Goal: Find specific page/section

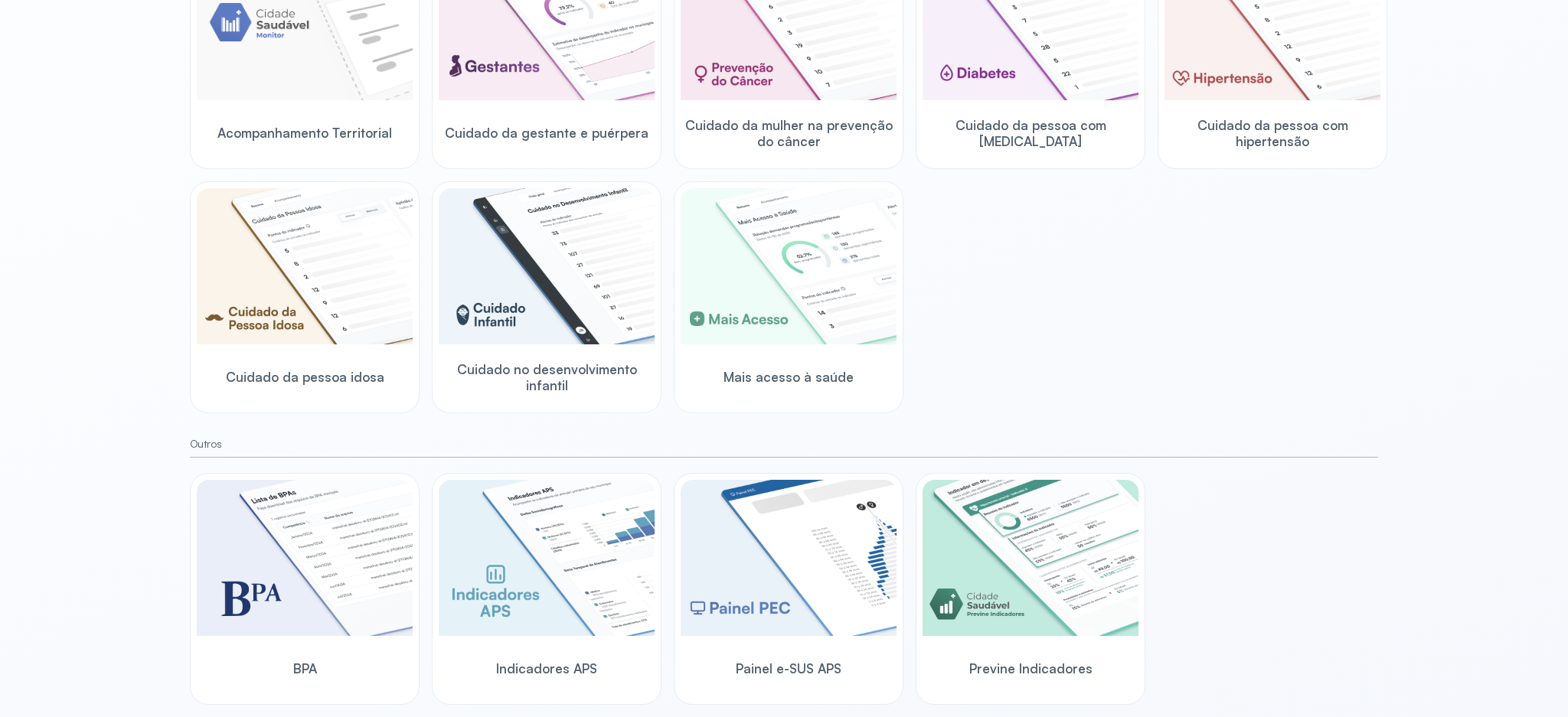
scroll to position [300, 0]
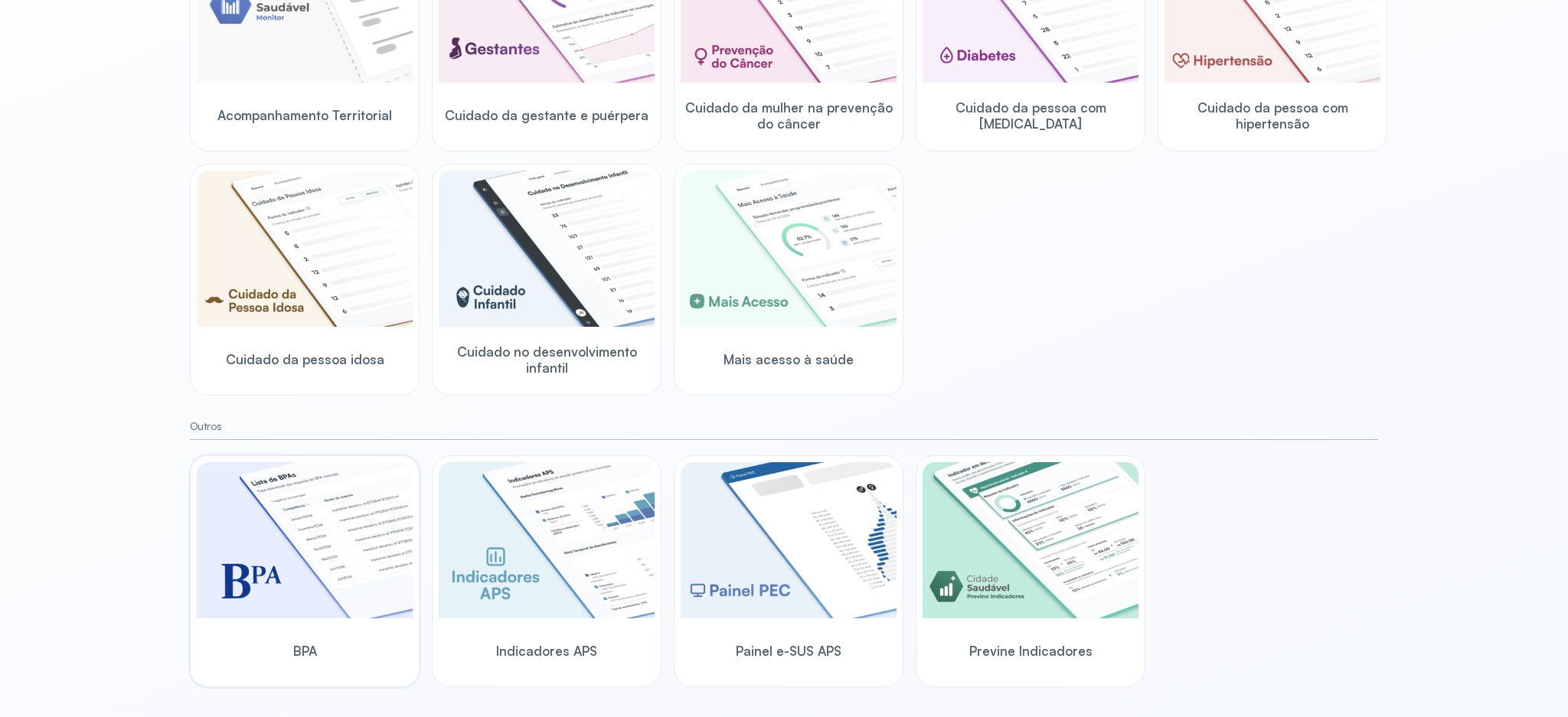
click at [291, 563] on img at bounding box center [305, 540] width 216 height 156
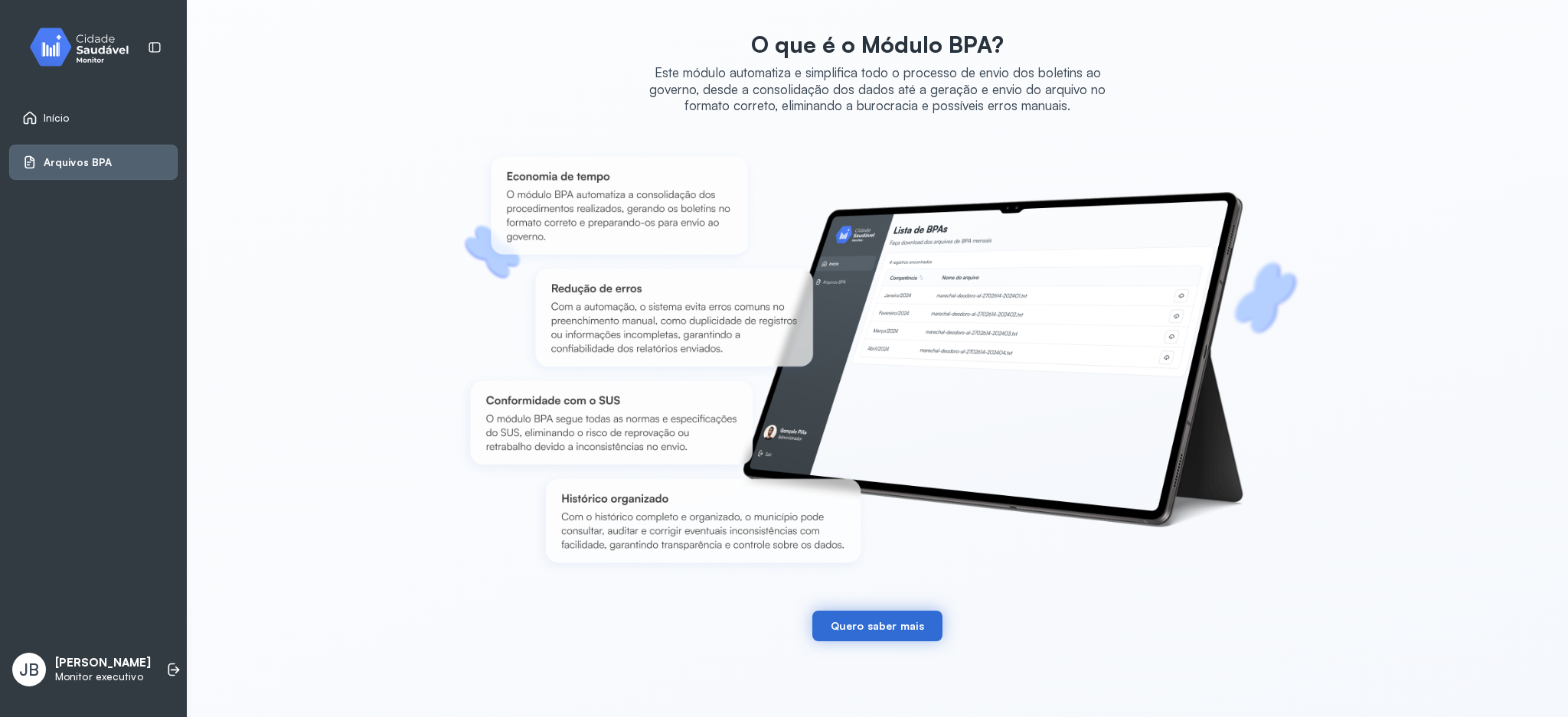
click at [871, 630] on button "Quero saber mais" at bounding box center [878, 626] width 131 height 30
click at [50, 114] on span "Início" at bounding box center [57, 118] width 26 height 13
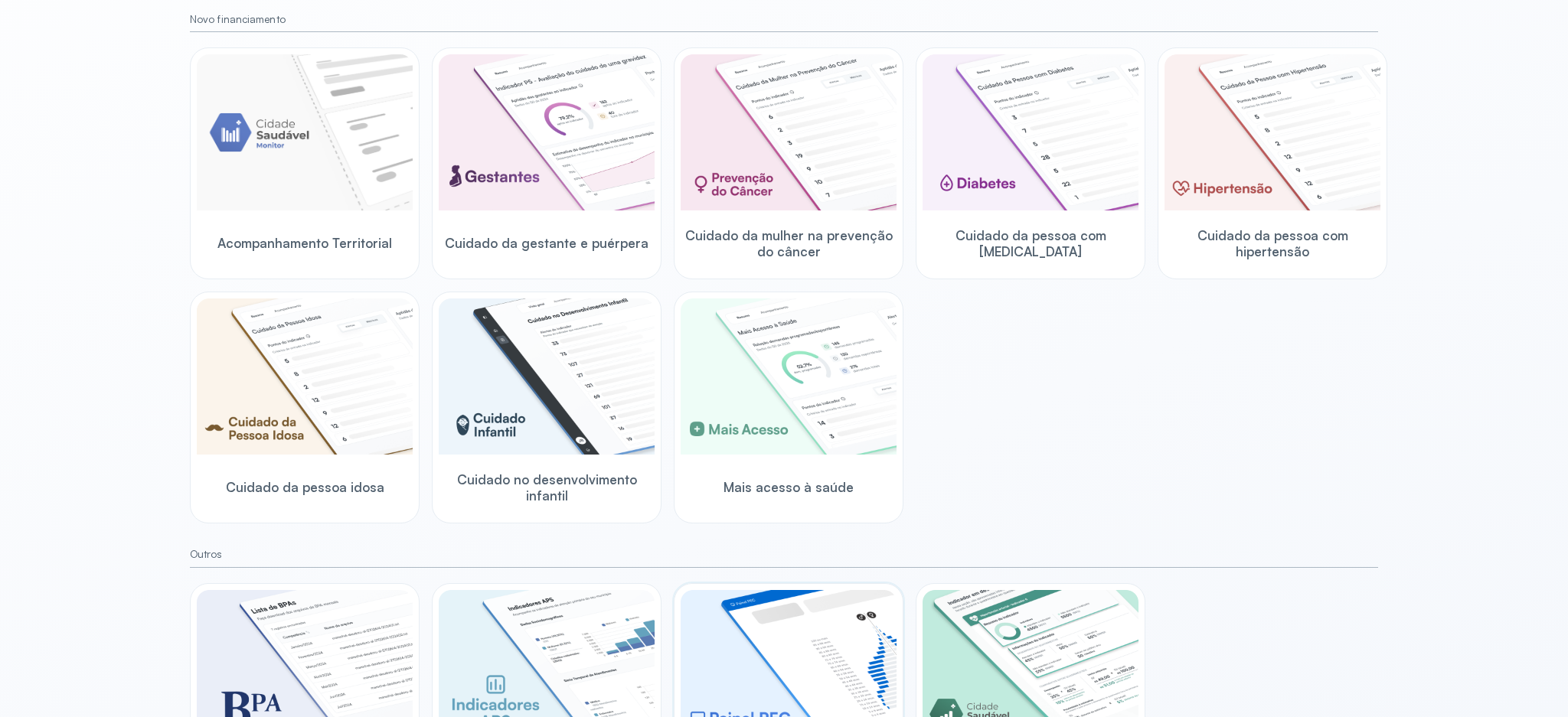
scroll to position [300, 0]
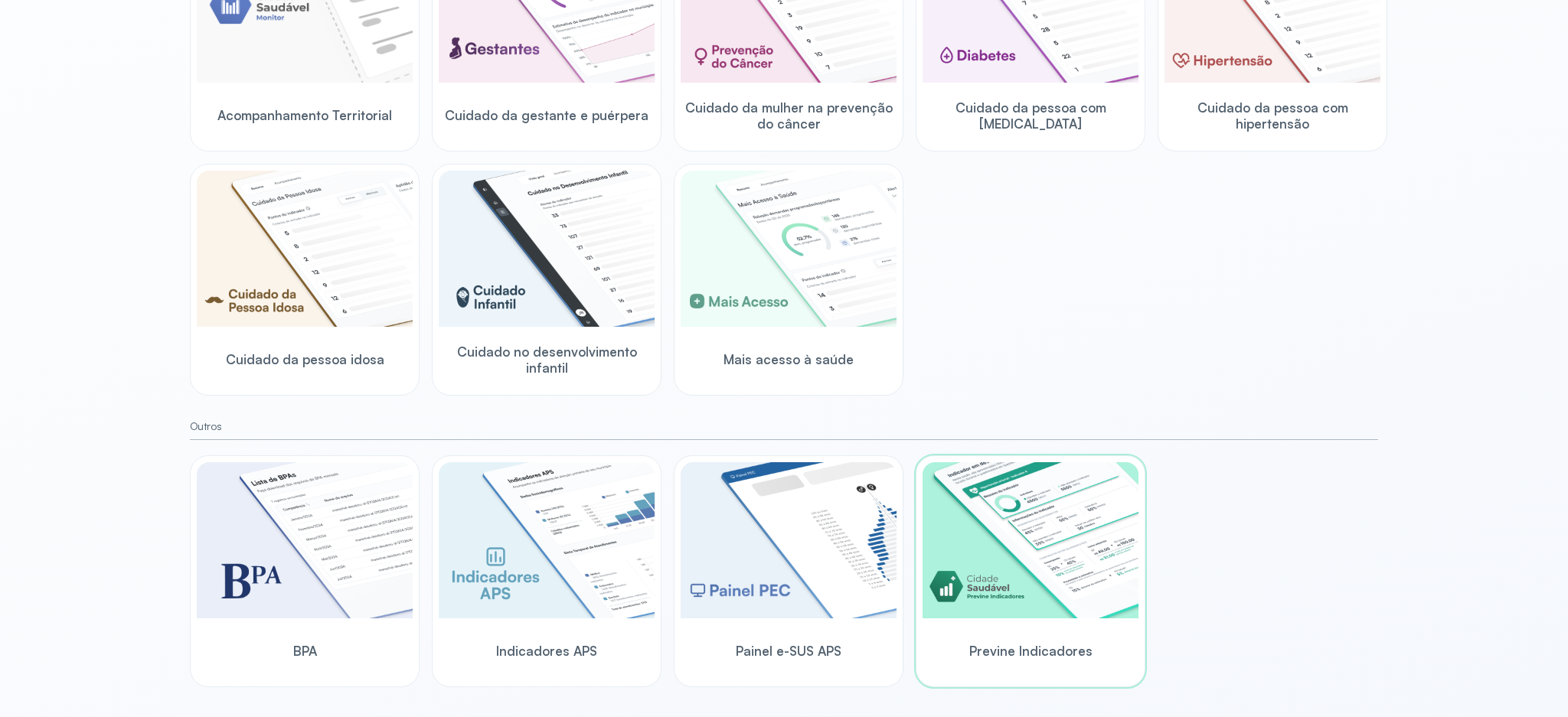
click at [995, 561] on img at bounding box center [1031, 540] width 216 height 156
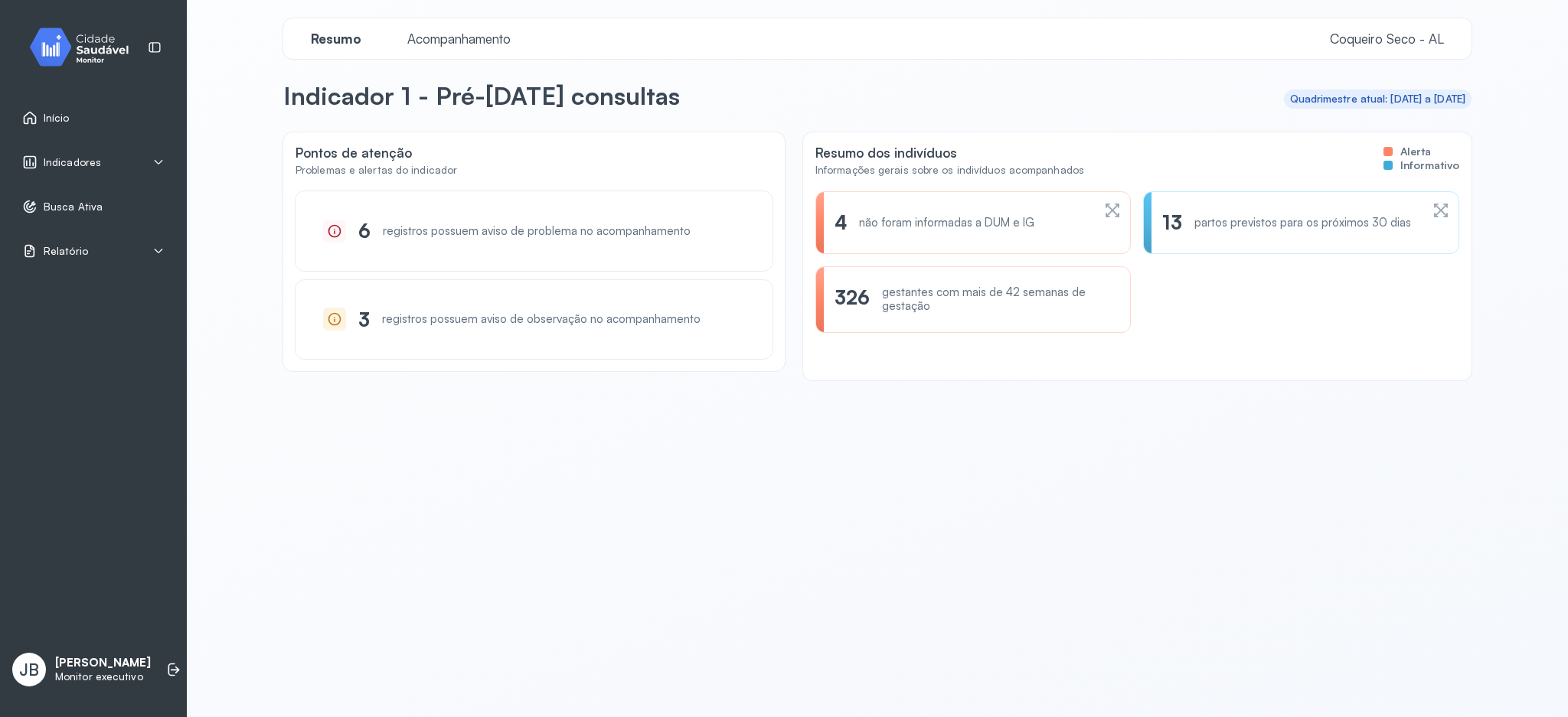
click at [152, 254] on icon at bounding box center [158, 251] width 12 height 12
click at [105, 293] on div "Duplicidades" at bounding box center [111, 288] width 134 height 13
click at [91, 287] on div "Duplicidades" at bounding box center [111, 288] width 134 height 13
